Goal: Task Accomplishment & Management: Use online tool/utility

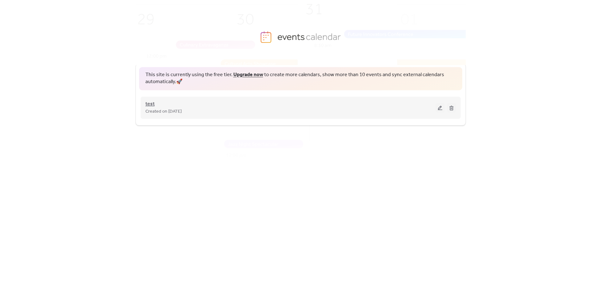
click at [151, 102] on span "test" at bounding box center [149, 104] width 9 height 8
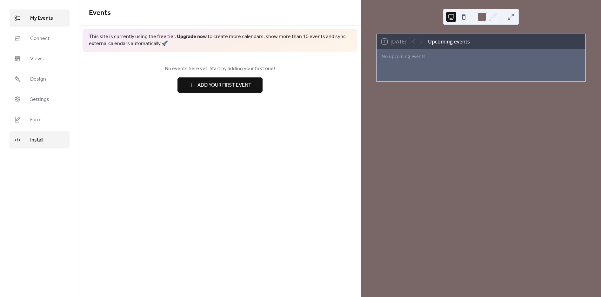
click at [42, 134] on link "Install" at bounding box center [40, 139] width 60 height 17
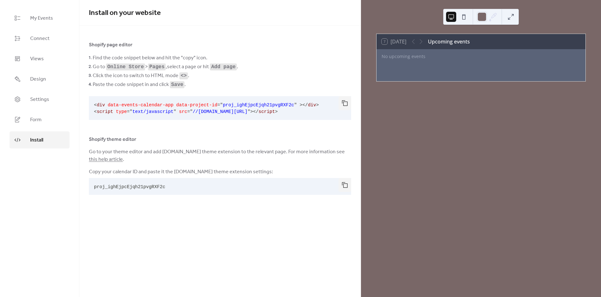
click at [105, 206] on div "Install on your website Shopify page editor Find the code snippet below and hit…" at bounding box center [219, 105] width 281 height 210
click at [423, 217] on div "7 [DATE] Upcoming events No upcoming events" at bounding box center [481, 148] width 240 height 297
click at [298, 242] on div "Install on your website Shopify page editor Find the code snippet below and hit…" at bounding box center [219, 148] width 281 height 297
